Goal: Transaction & Acquisition: Book appointment/travel/reservation

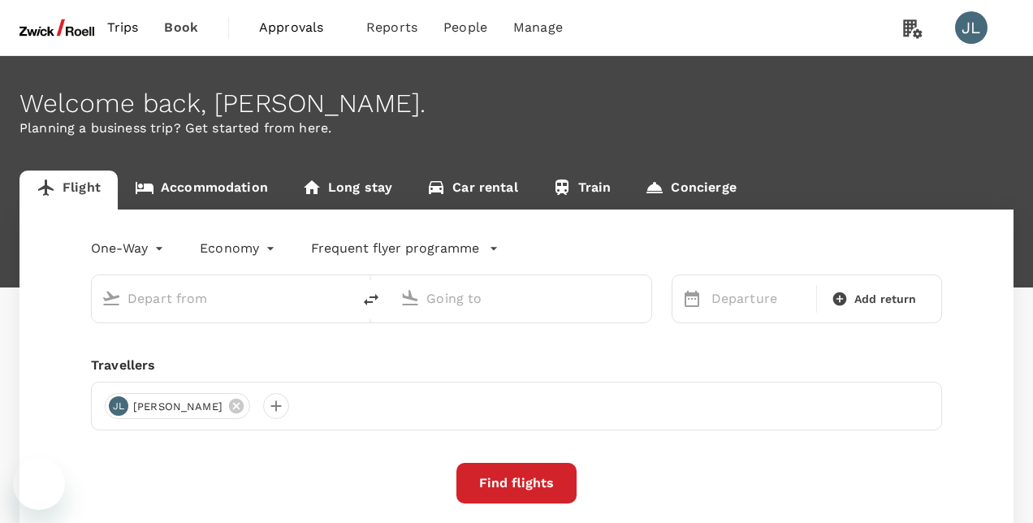
type input "[GEOGRAPHIC_DATA], [GEOGRAPHIC_DATA] (any)"
type input "Singapore Changi (SIN)"
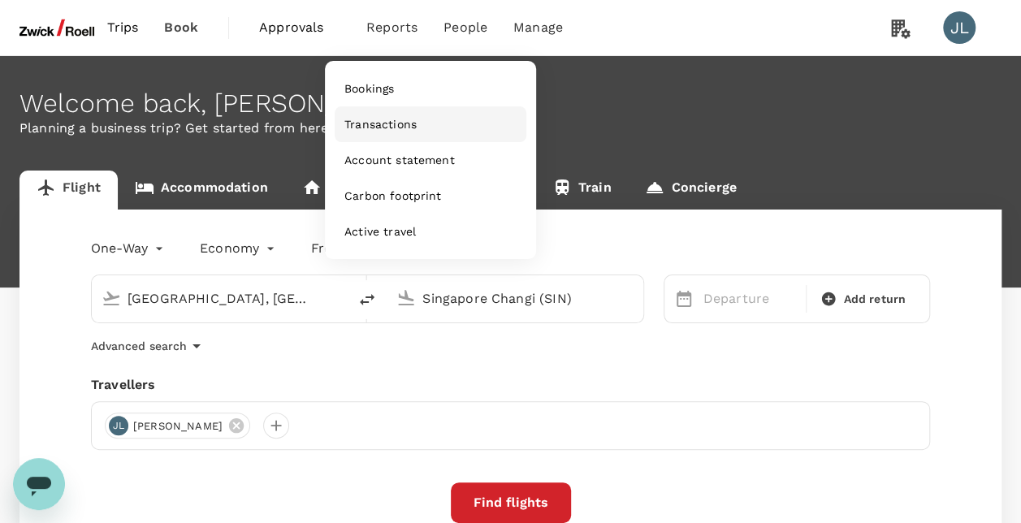
click at [384, 127] on span "Transactions" at bounding box center [380, 124] width 72 height 16
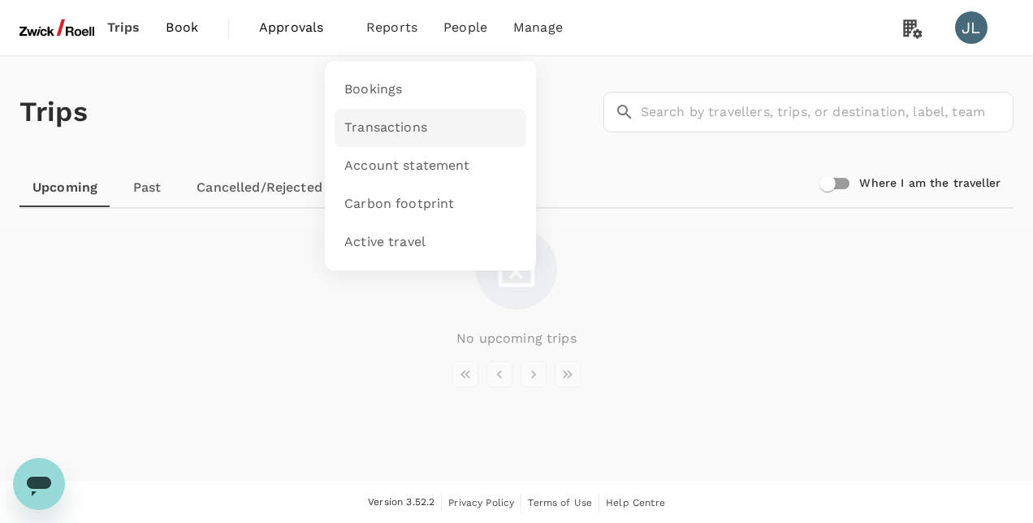
click at [383, 123] on span "Transactions" at bounding box center [385, 128] width 83 height 19
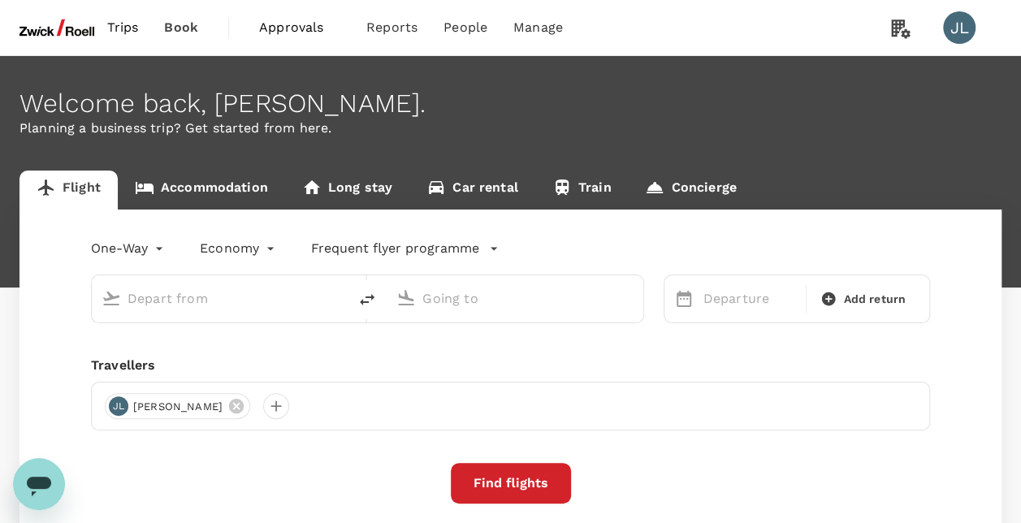
type input "Kuala Lumpur, Malaysia (any)"
type input "Singapore Changi (SIN)"
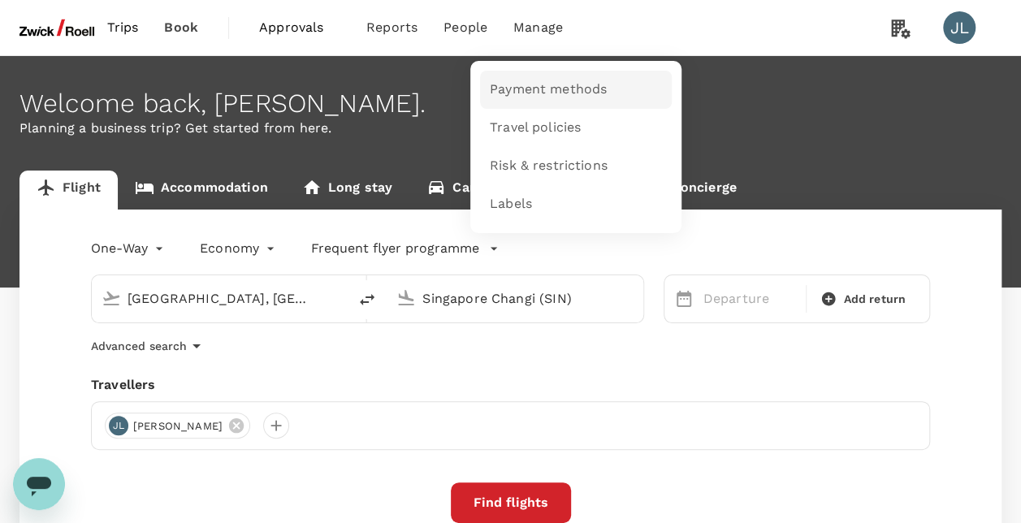
click at [543, 89] on span "Payment methods" at bounding box center [548, 89] width 117 height 19
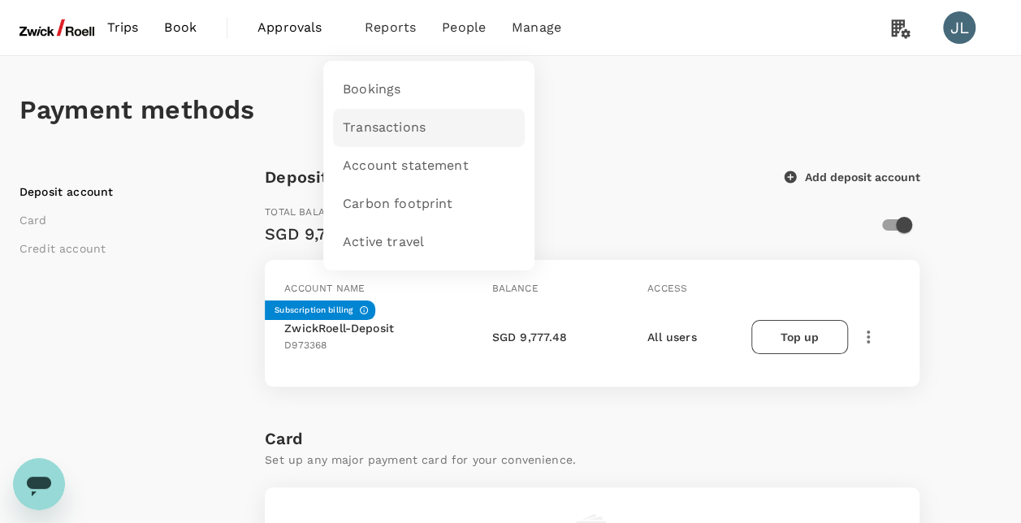
click at [405, 124] on span "Transactions" at bounding box center [384, 128] width 83 height 19
